Goal: Find specific page/section: Find specific page/section

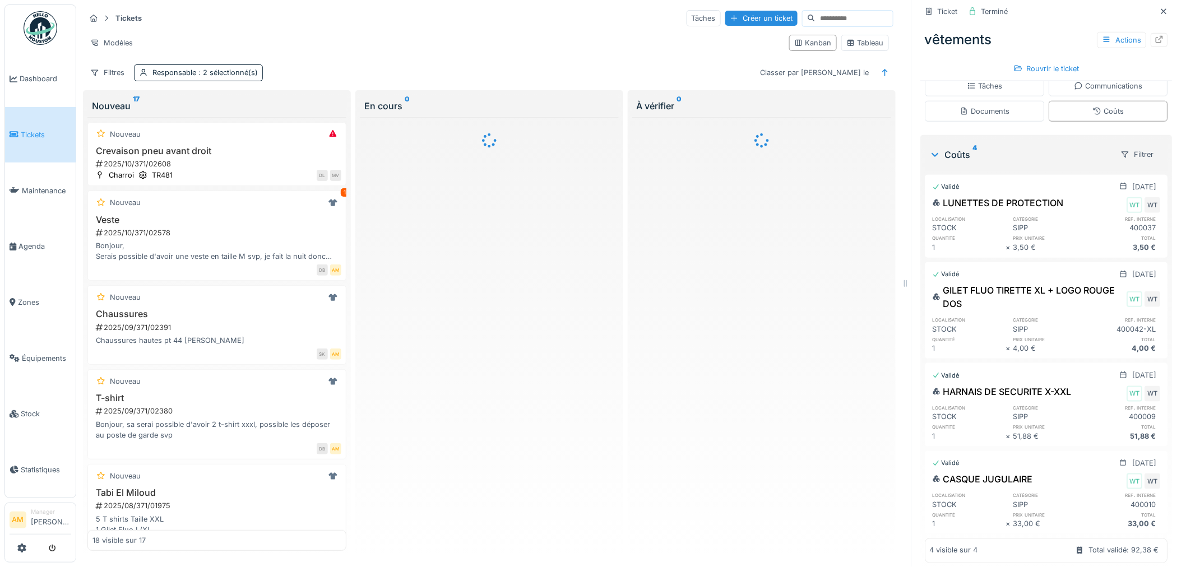
scroll to position [317, 0]
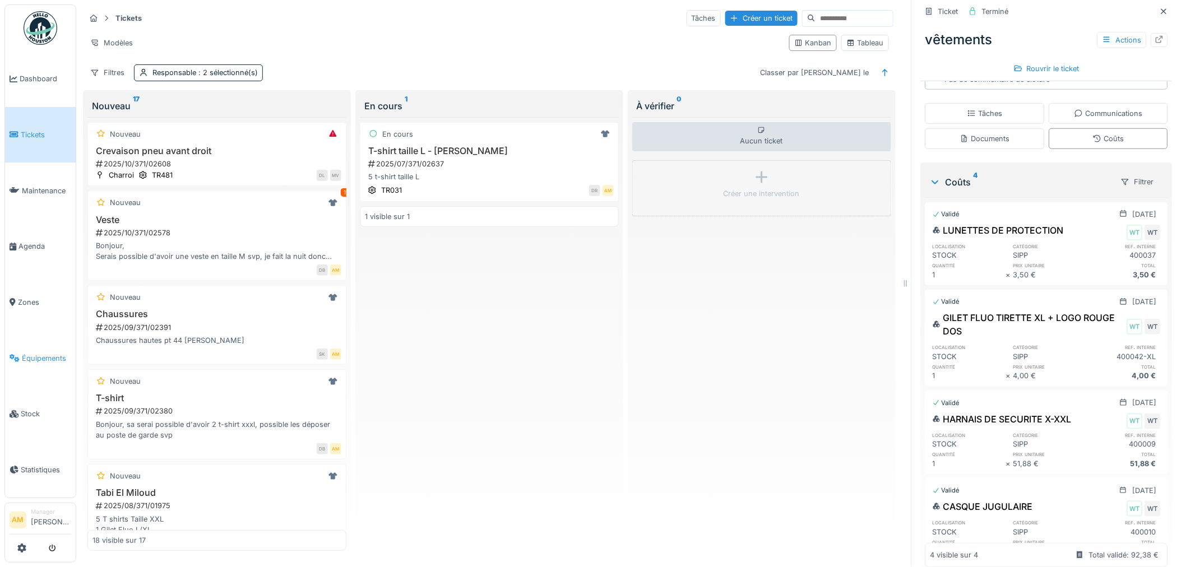
click at [48, 353] on span "Équipements" at bounding box center [46, 358] width 49 height 11
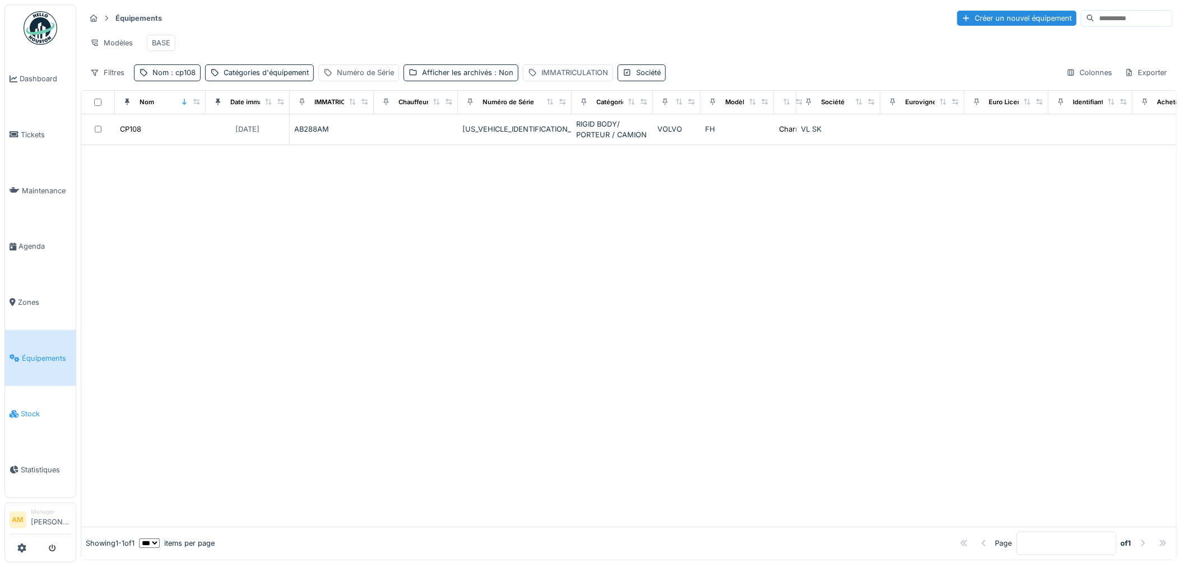
click at [29, 388] on link "Stock" at bounding box center [40, 414] width 71 height 56
click at [25, 417] on link "Stock" at bounding box center [40, 414] width 71 height 56
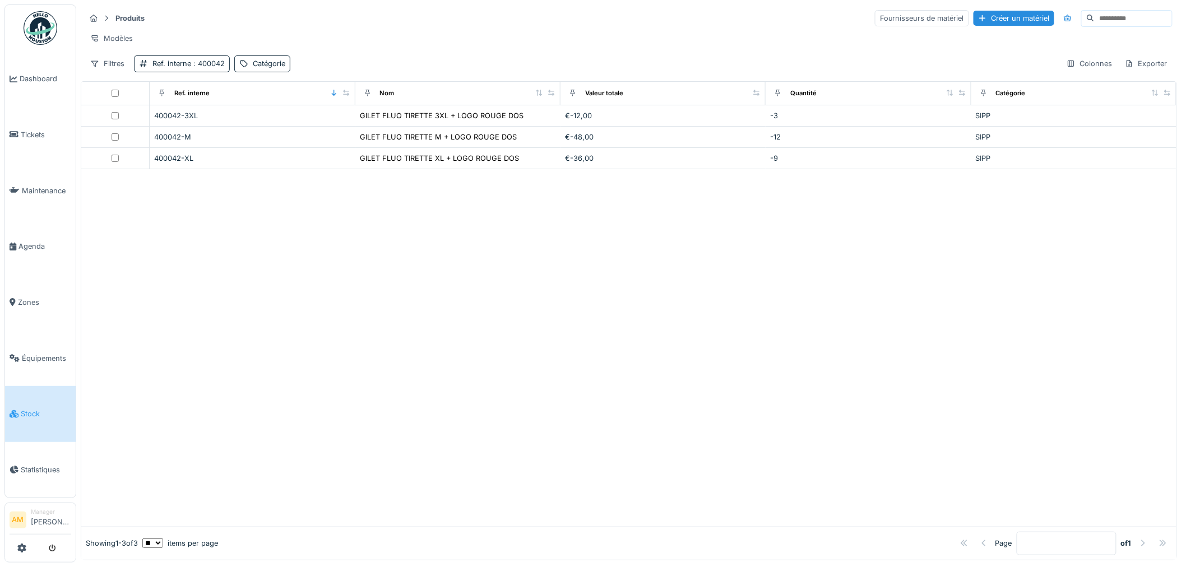
click at [189, 227] on div at bounding box center [628, 347] width 1095 height 357
click at [210, 68] on span ": 400042" at bounding box center [208, 63] width 34 height 8
click at [260, 127] on icon at bounding box center [260, 126] width 9 height 7
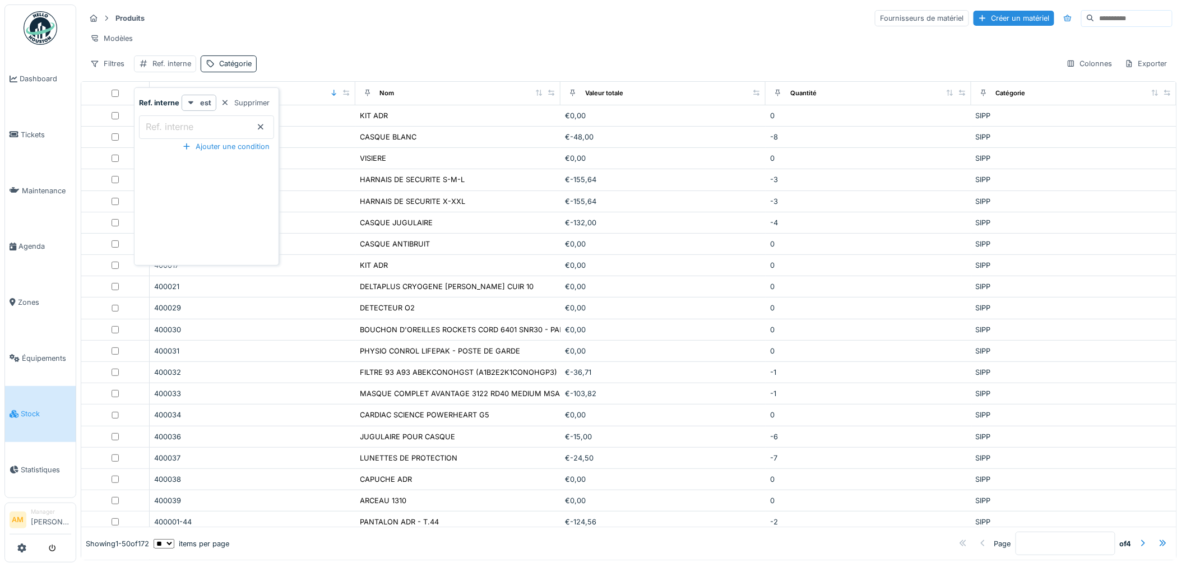
click at [192, 133] on label "Ref. interne" at bounding box center [170, 126] width 52 height 13
click at [192, 133] on interne_AyODU "Ref. interne" at bounding box center [206, 127] width 135 height 24
click at [189, 127] on label "Ref. interne" at bounding box center [170, 126] width 52 height 13
click at [189, 127] on interne_AyODU "Ref. interne" at bounding box center [206, 127] width 135 height 24
click at [250, 61] on div "Produits Fournisseurs de matériel Créer un matériel Modèles Filtres Ref. intern…" at bounding box center [629, 40] width 1097 height 72
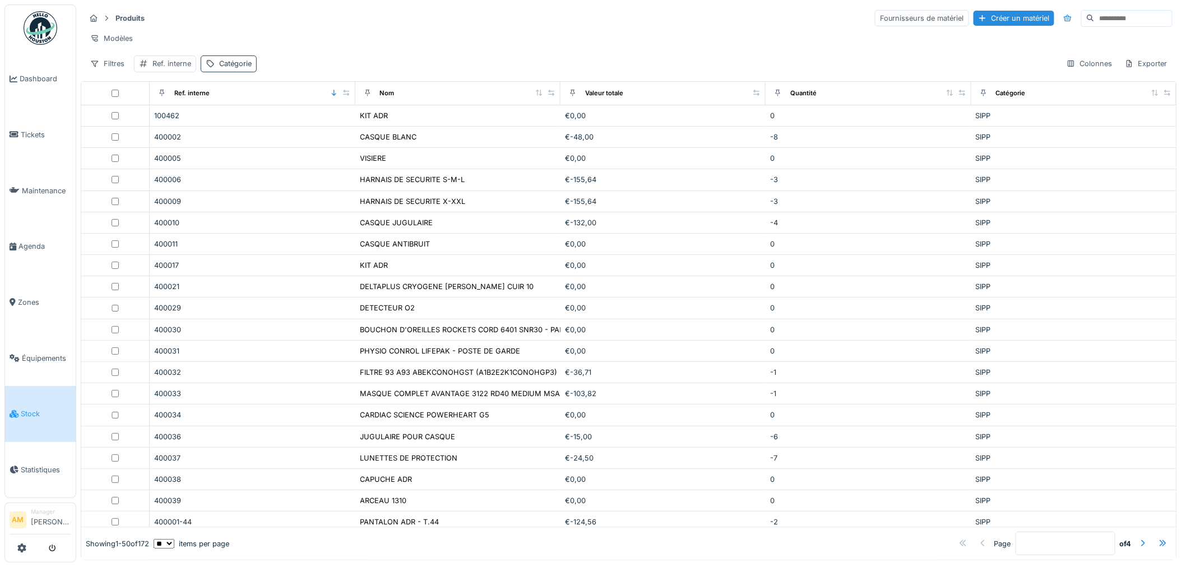
click at [239, 69] on div "Catégorie" at bounding box center [235, 63] width 33 height 11
click at [220, 126] on icon at bounding box center [221, 127] width 6 height 6
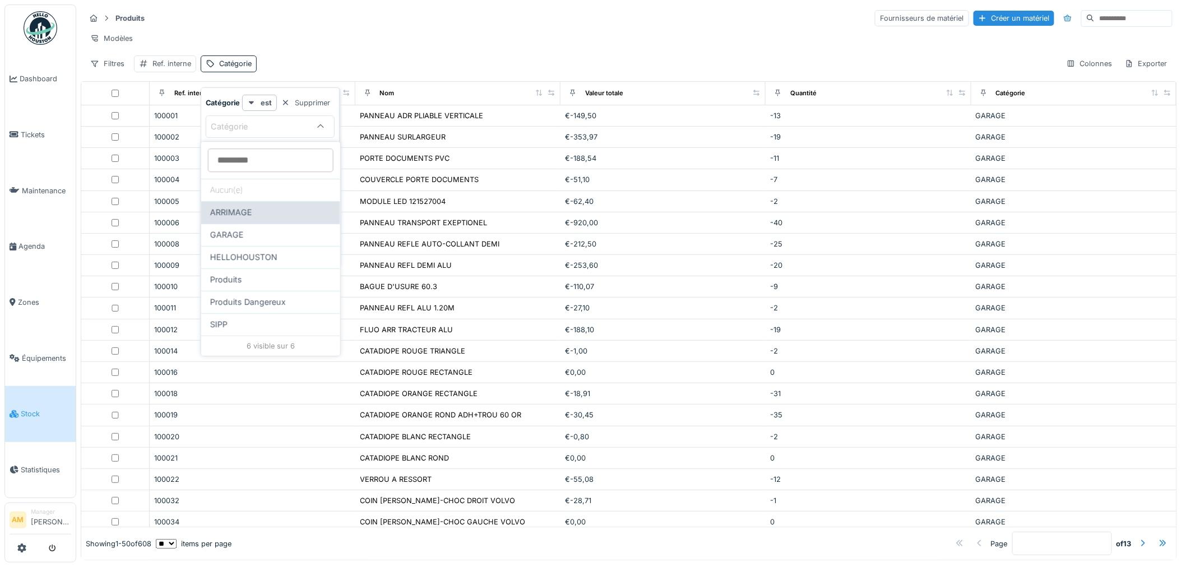
click at [264, 209] on div "ARRIMAGE" at bounding box center [270, 212] width 121 height 12
type input "***"
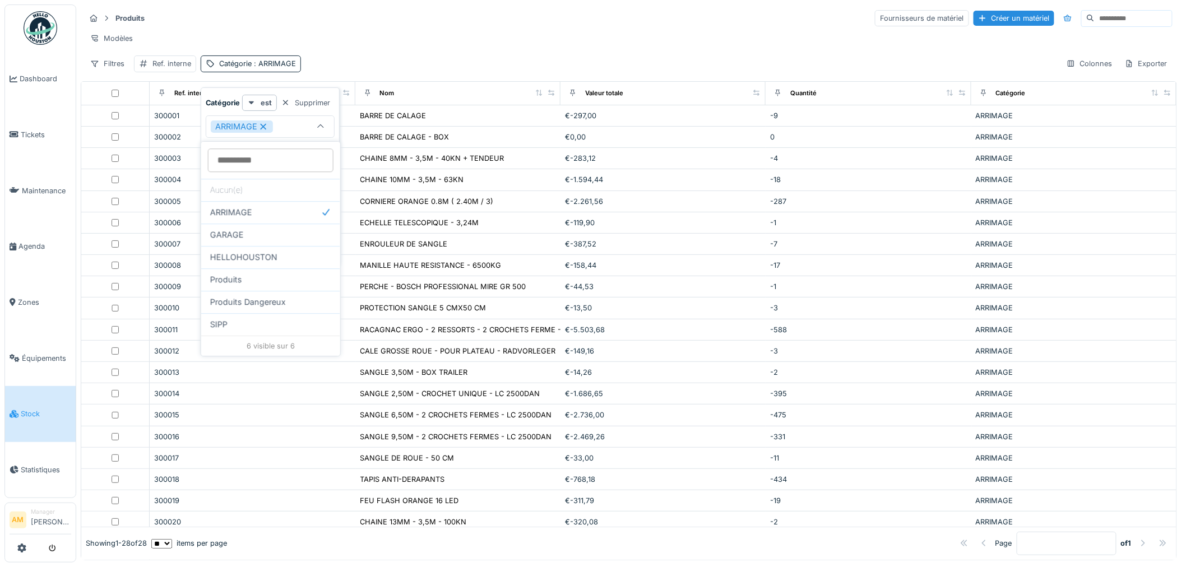
click at [437, 27] on div "Produits Fournisseurs de matériel Créer un matériel" at bounding box center [629, 18] width 1088 height 18
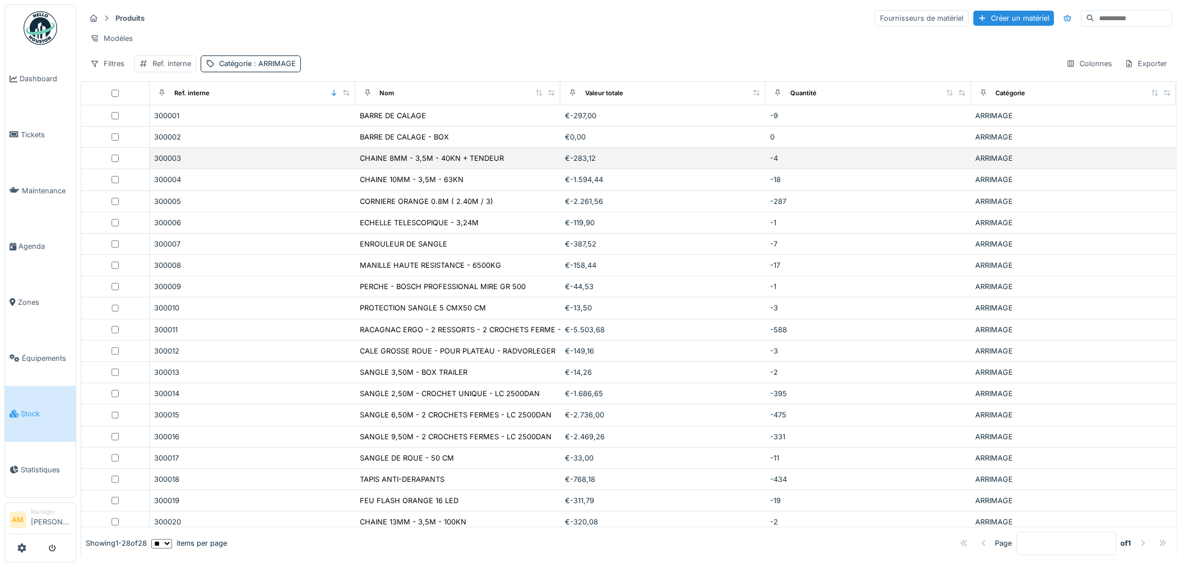
click at [177, 164] on div "300003" at bounding box center [252, 158] width 196 height 11
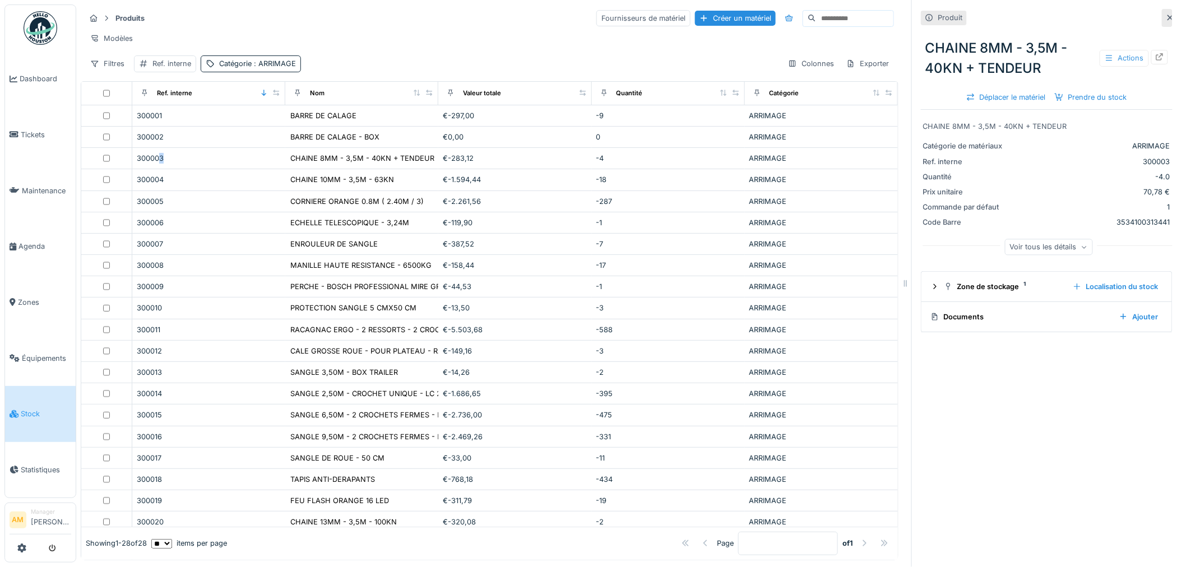
click at [1119, 55] on div "Actions" at bounding box center [1124, 58] width 49 height 16
click at [426, 41] on div "Modèles" at bounding box center [489, 38] width 809 height 16
